Goal: Task Accomplishment & Management: Manage account settings

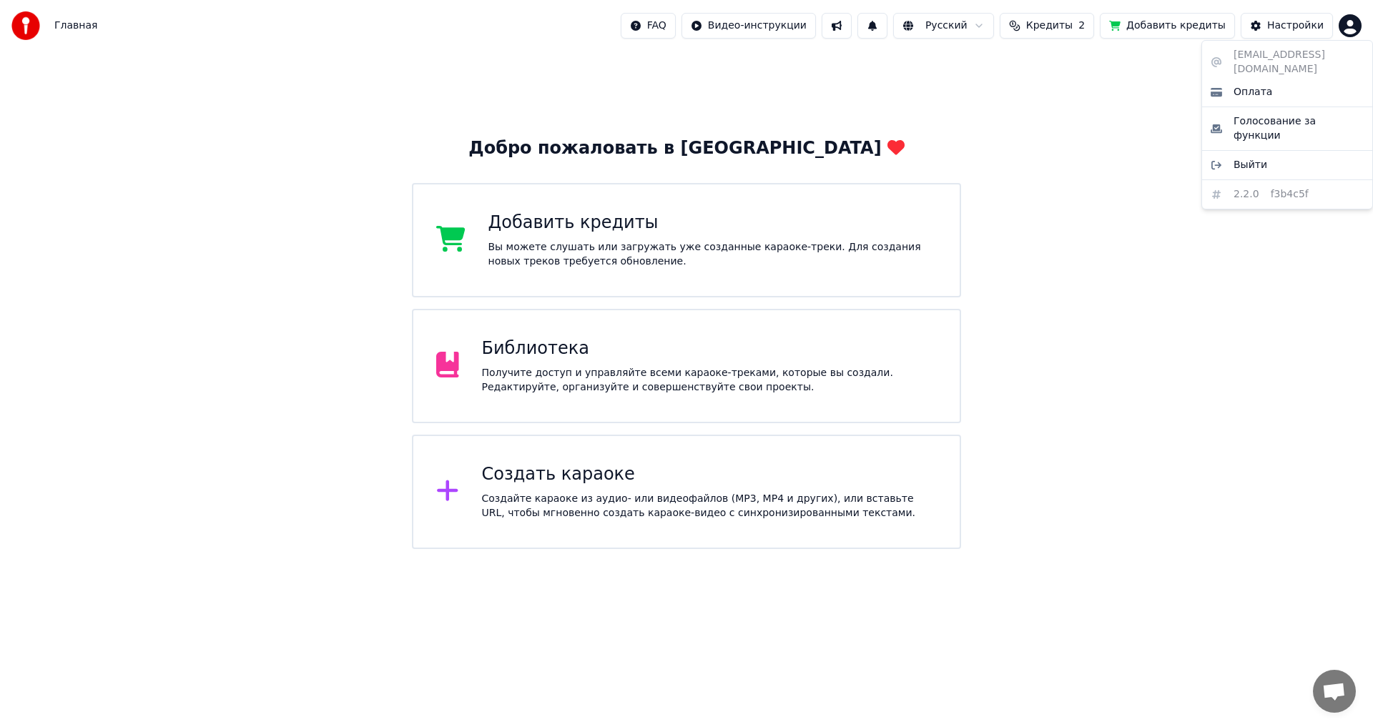
click at [1352, 24] on html "Главная FAQ Видео-инструкции Русский Кредиты 2 Добавить кредиты Настройки Добро…" at bounding box center [686, 274] width 1373 height 549
click at [1245, 158] on span "Выйти" at bounding box center [1251, 165] width 34 height 14
